Goal: Task Accomplishment & Management: Manage account settings

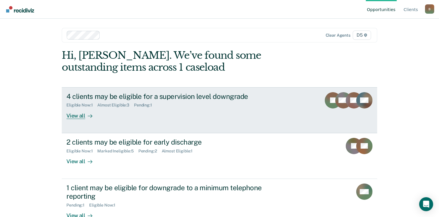
click at [75, 117] on div "View all" at bounding box center [82, 113] width 33 height 11
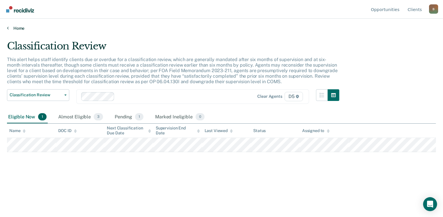
click at [7, 28] on icon at bounding box center [8, 28] width 2 height 5
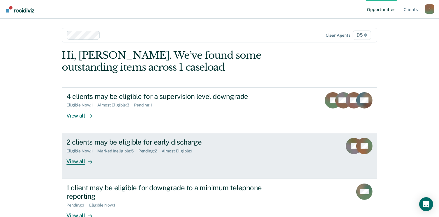
click at [78, 160] on div "View all" at bounding box center [82, 159] width 33 height 11
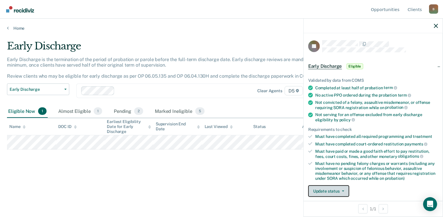
click at [330, 190] on button "Update status" at bounding box center [329, 192] width 41 height 12
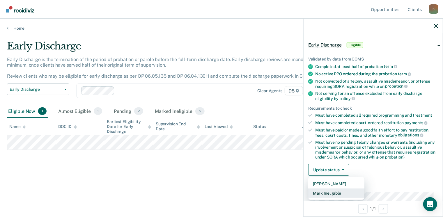
scroll to position [59, 0]
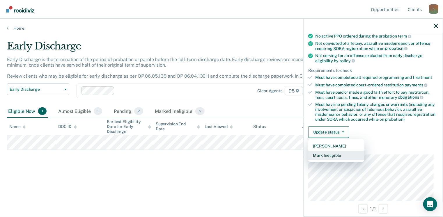
click at [319, 153] on button "Mark Ineligible" at bounding box center [337, 155] width 56 height 9
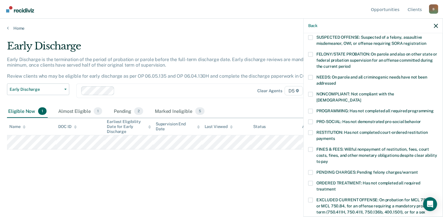
click at [310, 131] on span at bounding box center [311, 133] width 5 height 5
click at [335, 137] on input "RESTITUTION: Has not completed court-ordered restitution payments" at bounding box center [335, 137] width 0 height 0
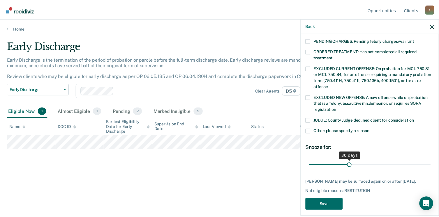
scroll to position [195, 0]
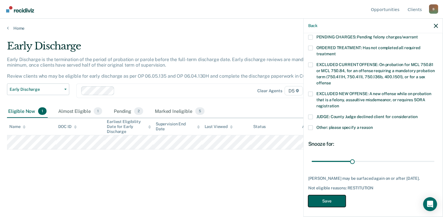
click at [338, 197] on button "Save" at bounding box center [328, 202] width 38 height 12
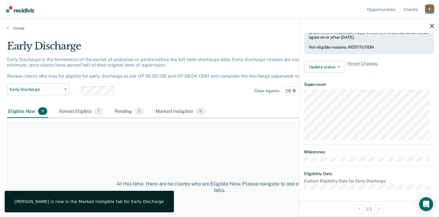
scroll to position [165, 0]
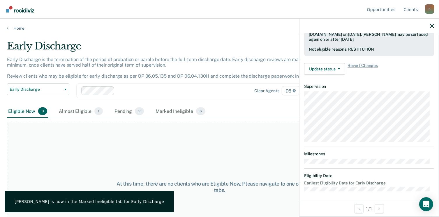
click at [6, 27] on div "Home" at bounding box center [219, 25] width 439 height 12
click at [8, 28] on icon at bounding box center [8, 28] width 2 height 5
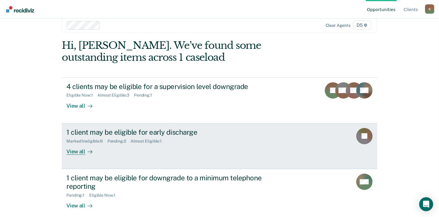
scroll to position [15, 0]
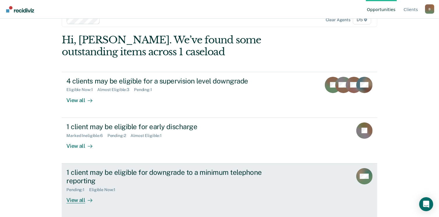
click at [80, 198] on div "View all" at bounding box center [82, 197] width 33 height 11
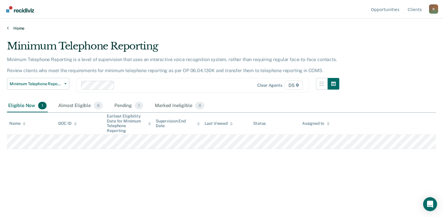
click at [7, 30] on icon at bounding box center [8, 28] width 2 height 5
